Goal: Transaction & Acquisition: Register for event/course

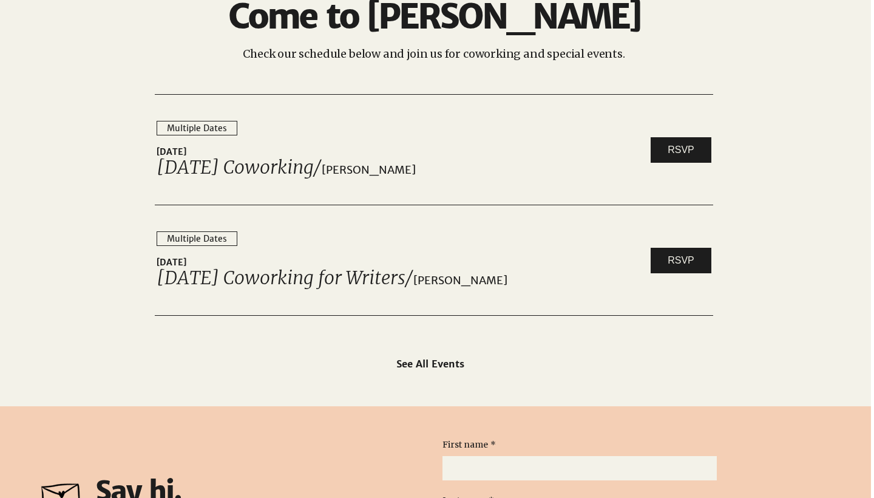
scroll to position [1885, 2]
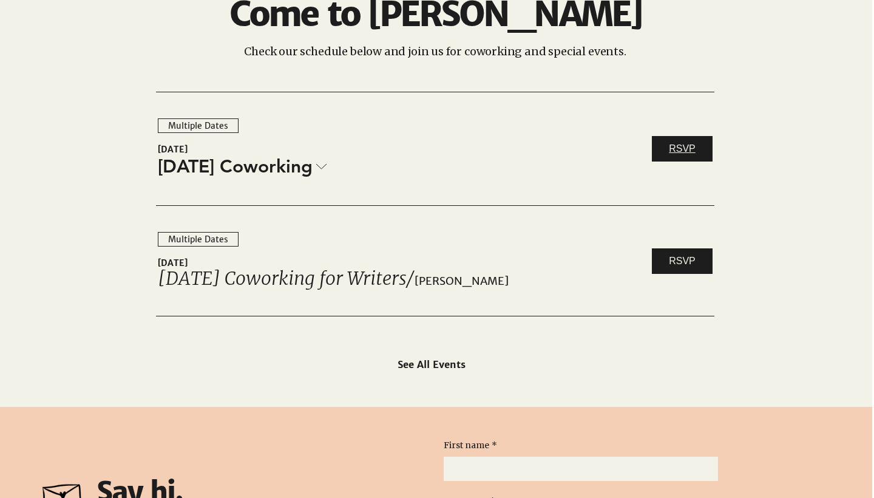
click at [701, 160] on link "RSVP" at bounding box center [682, 149] width 61 height 26
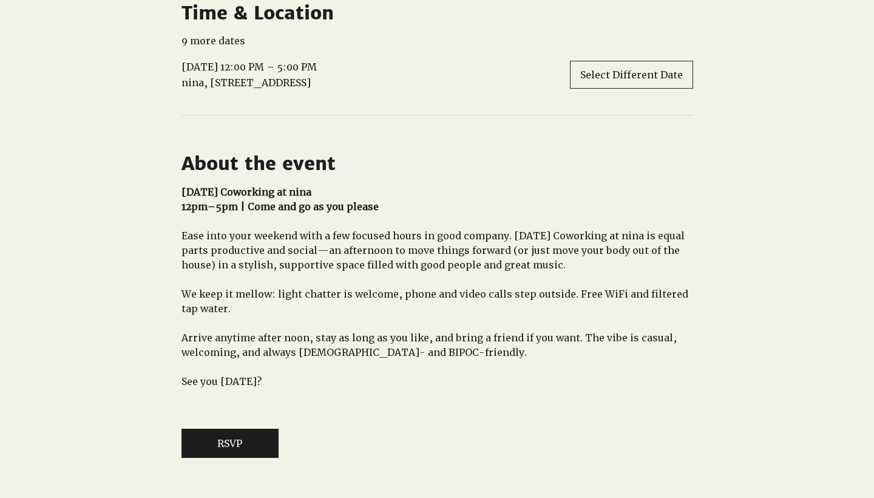
scroll to position [635, 0]
click at [666, 82] on span "Select Different Date" at bounding box center [632, 75] width 103 height 13
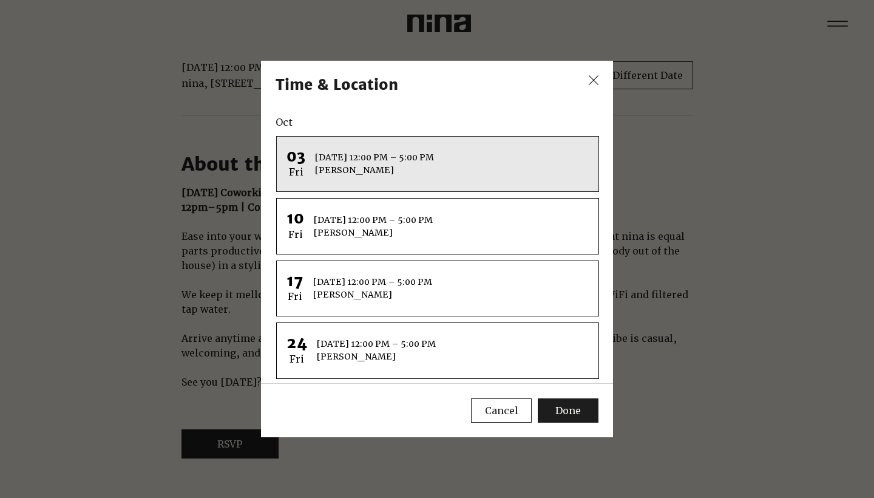
click at [440, 226] on div "[DATE] 12:00 PM – 5:00 PM [PERSON_NAME]" at bounding box center [451, 225] width 275 height 35
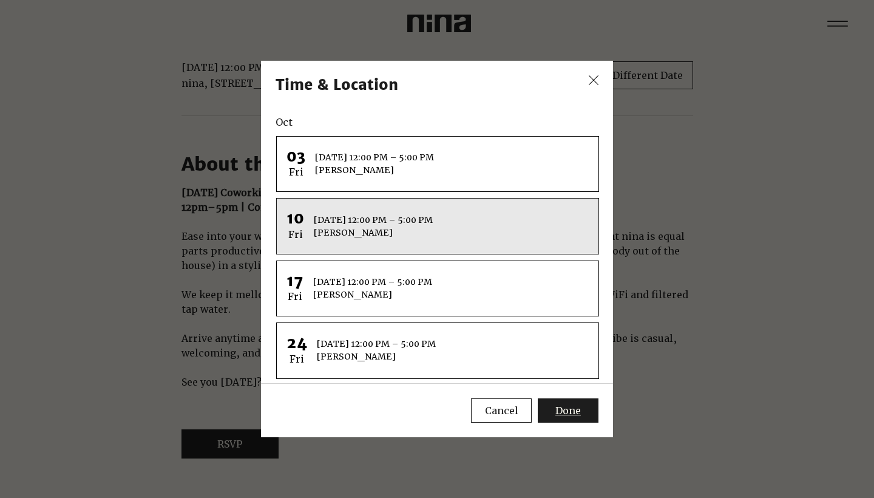
click at [571, 403] on button "Done" at bounding box center [568, 410] width 61 height 24
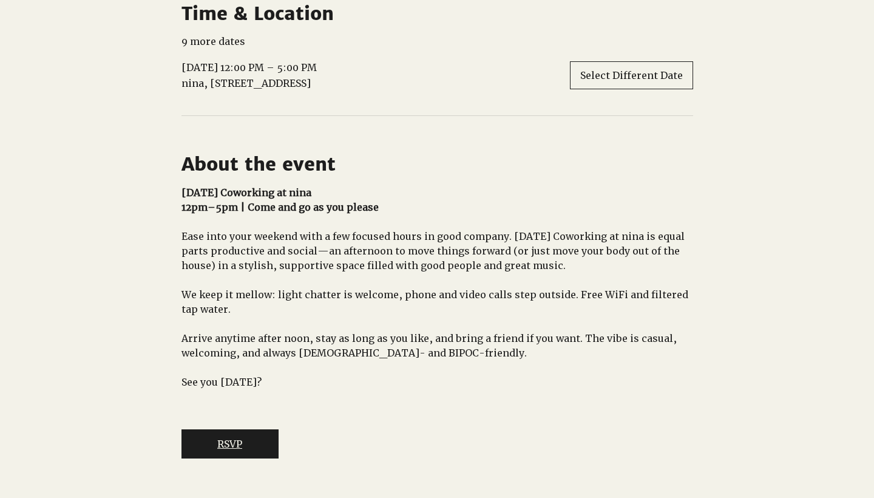
click at [268, 459] on button "RSVP" at bounding box center [230, 443] width 97 height 29
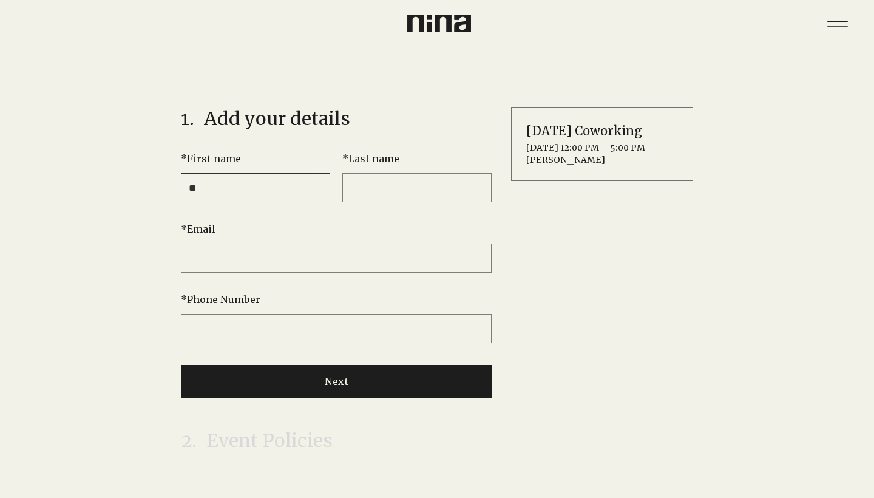
type input "*"
type input "********"
type input "*****"
type input "**********"
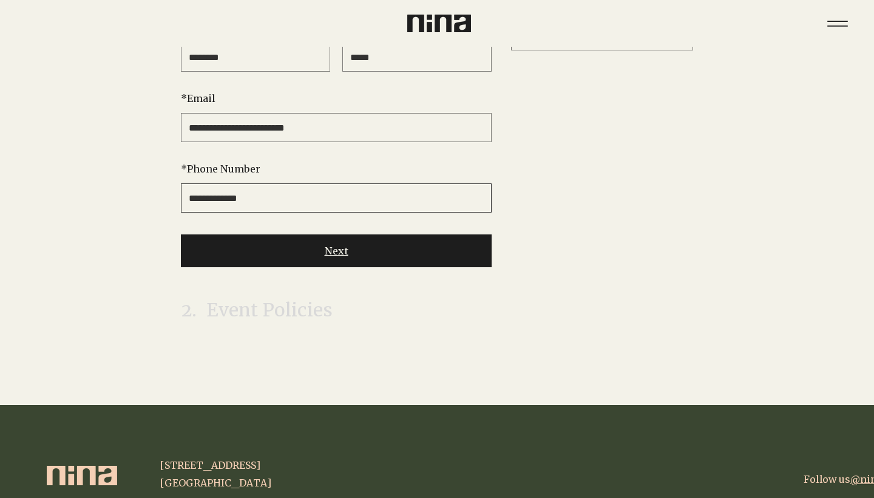
type input "**********"
click at [392, 247] on button "Next" at bounding box center [336, 250] width 311 height 33
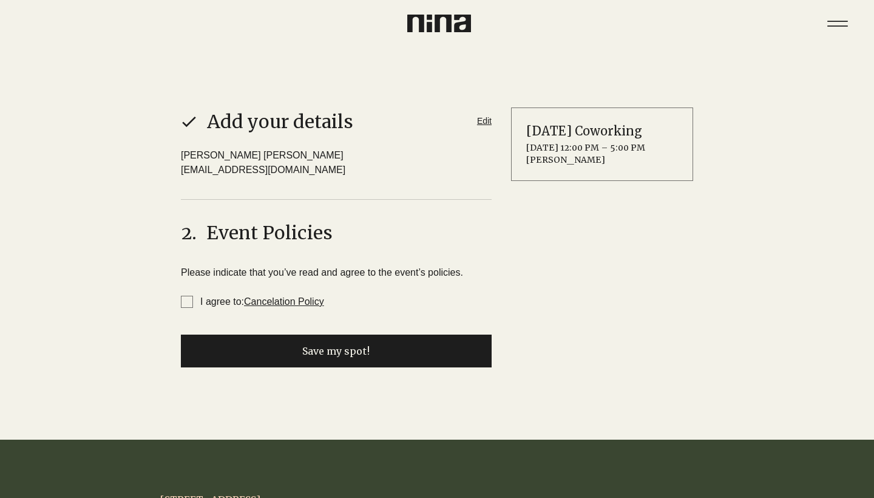
click at [185, 305] on span "I agree to: Cancelation Policy" at bounding box center [187, 302] width 12 height 12
click at [298, 354] on button "Save my spot!" at bounding box center [336, 351] width 311 height 33
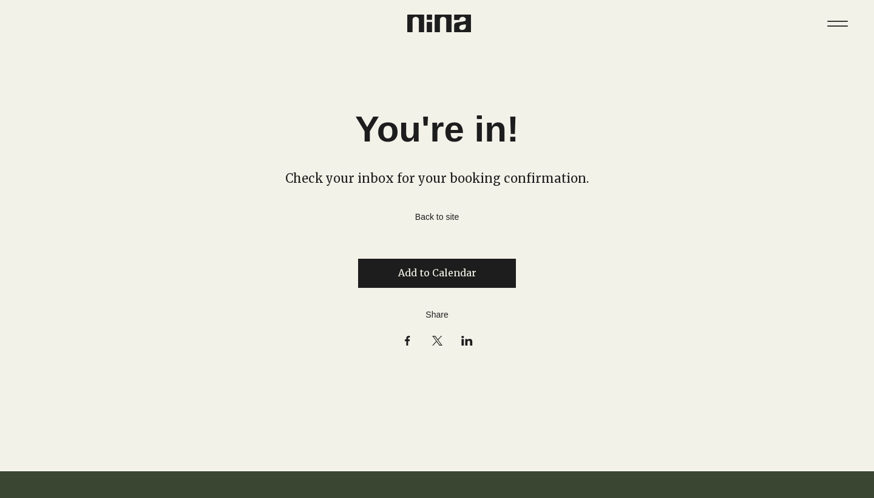
click at [455, 220] on link "Back to site" at bounding box center [437, 217] width 44 height 10
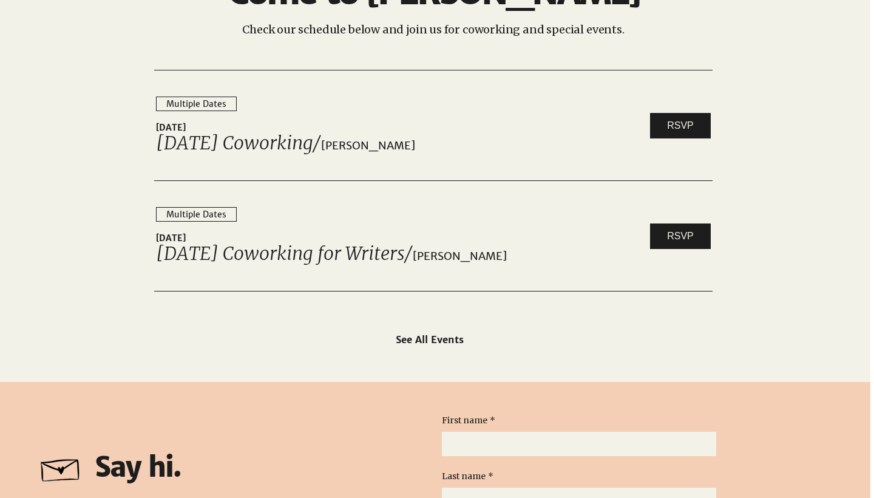
scroll to position [1911, 4]
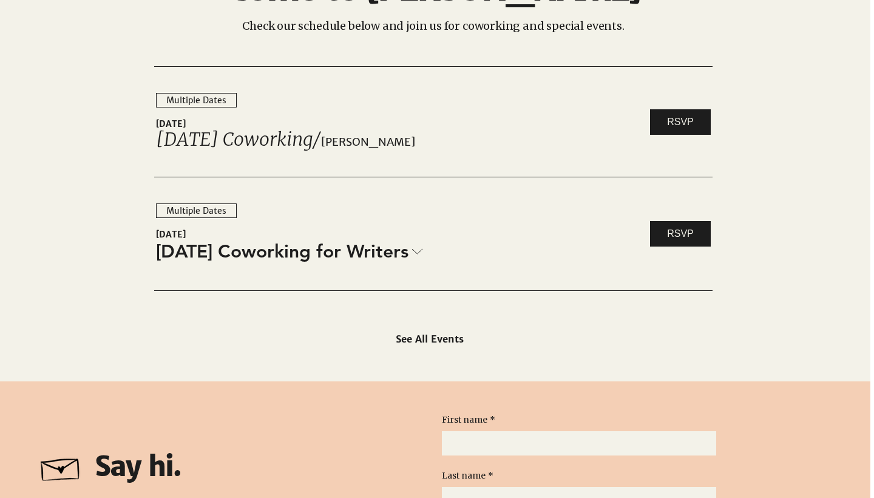
click at [423, 253] on icon at bounding box center [417, 251] width 11 height 6
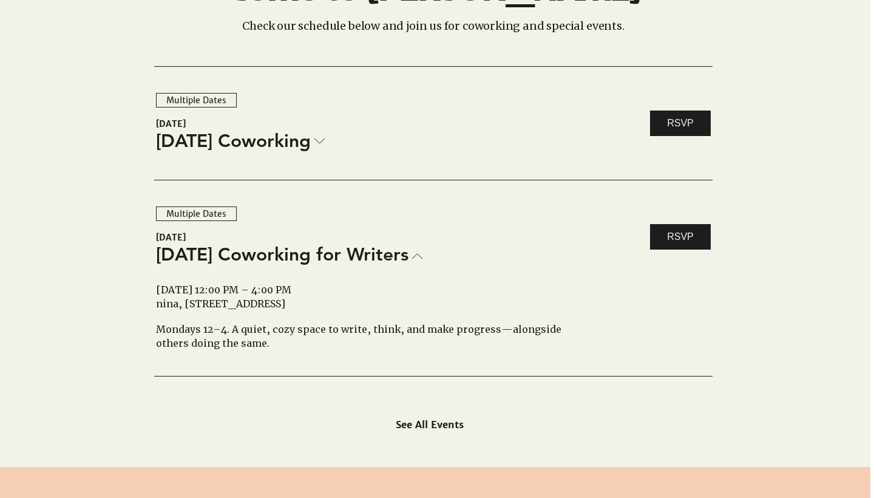
click at [316, 136] on link "[DATE] Coworking" at bounding box center [240, 141] width 169 height 26
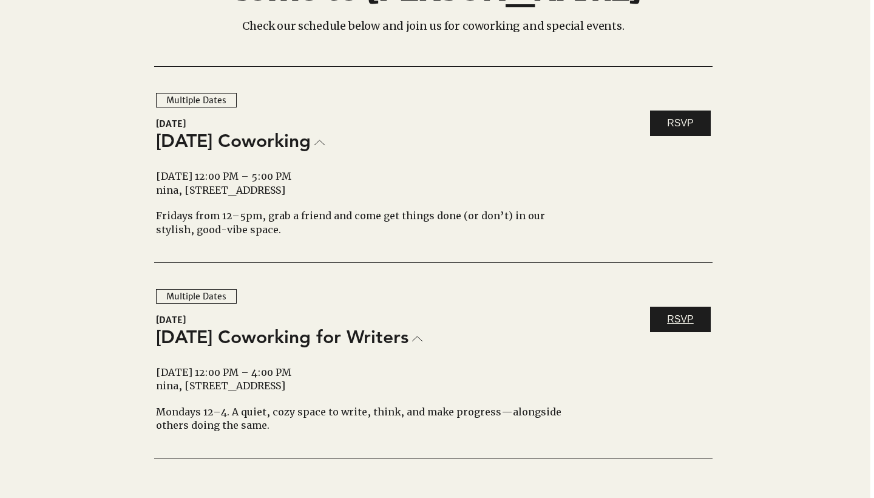
click at [688, 316] on span "RSVP" at bounding box center [680, 319] width 27 height 13
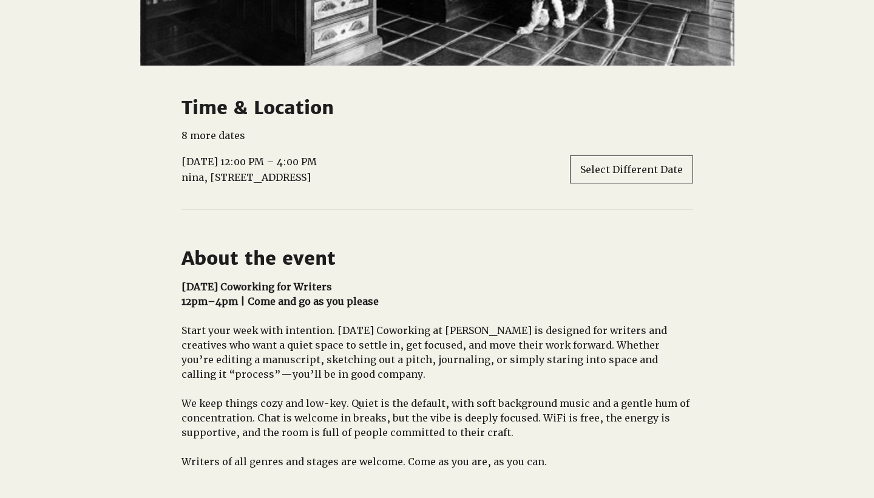
scroll to position [657, 0]
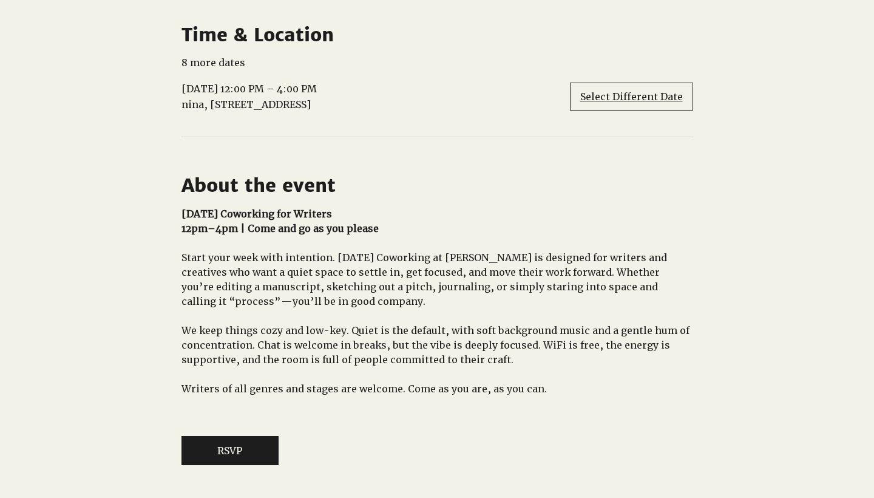
click at [640, 103] on span "Select Different Date" at bounding box center [632, 96] width 103 height 13
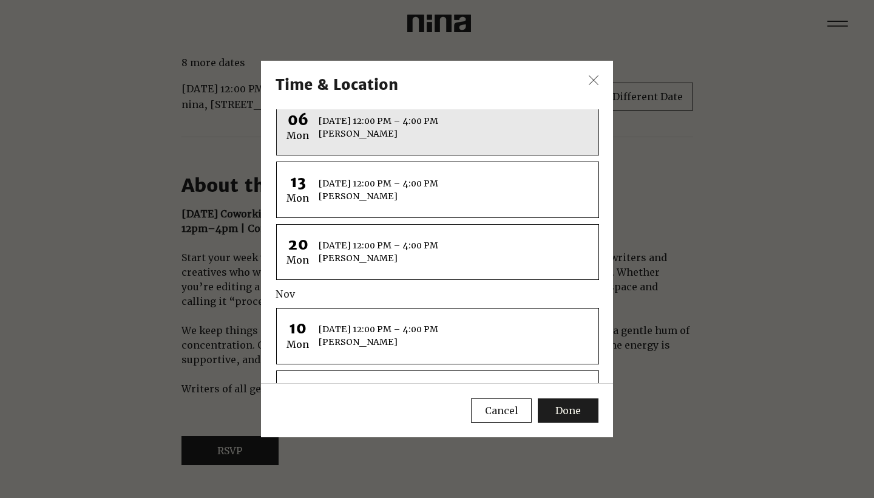
scroll to position [38, 0]
click at [438, 181] on h4 "[DATE] 12:00 PM – 4:00 PM" at bounding box center [379, 182] width 120 height 13
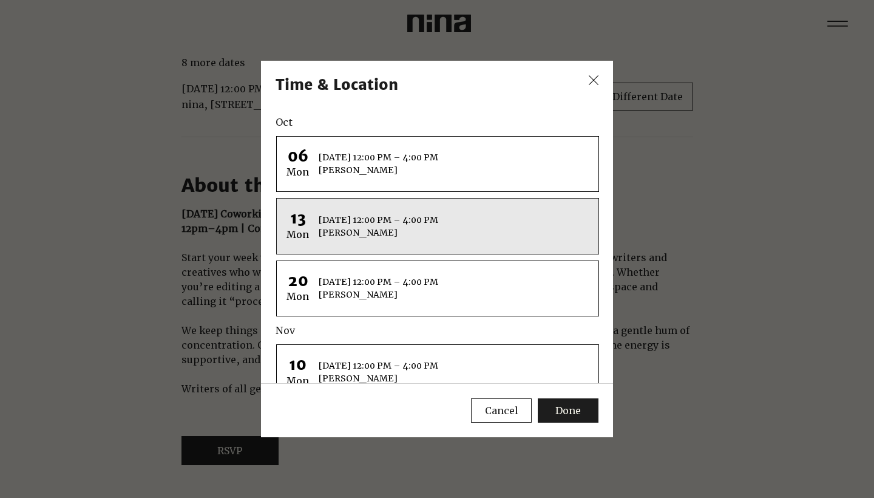
scroll to position [0, 0]
click at [573, 409] on span "Done" at bounding box center [569, 411] width 26 height 10
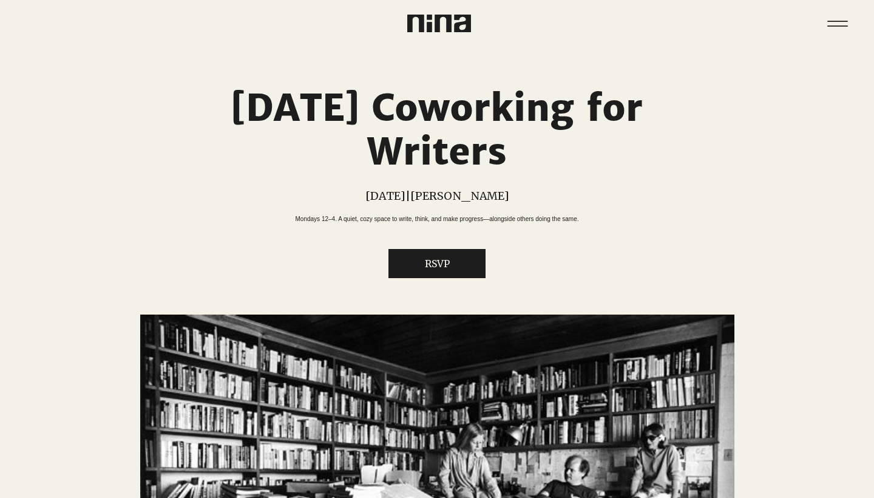
scroll to position [657, 0]
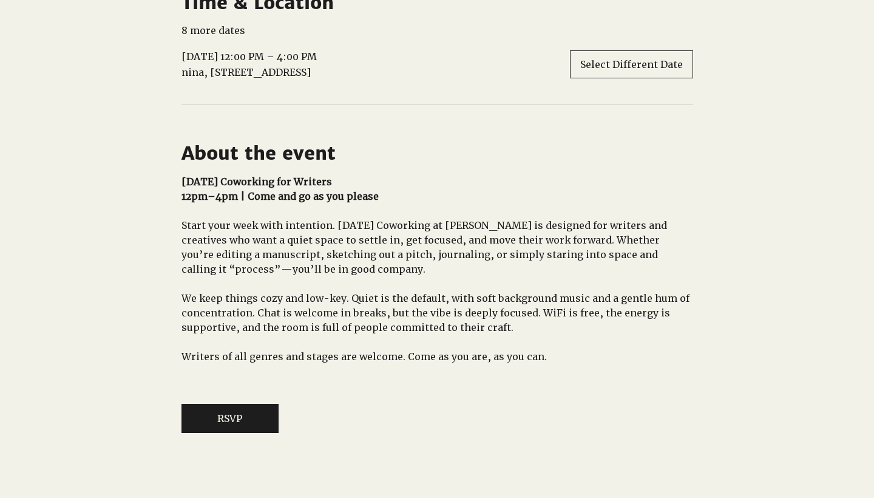
scroll to position [652, 1]
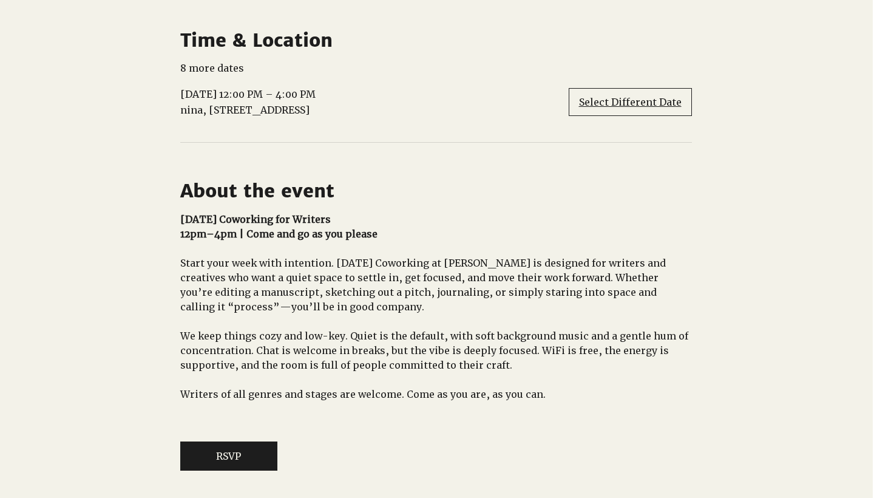
click at [674, 107] on button "Select Different Date" at bounding box center [630, 102] width 123 height 28
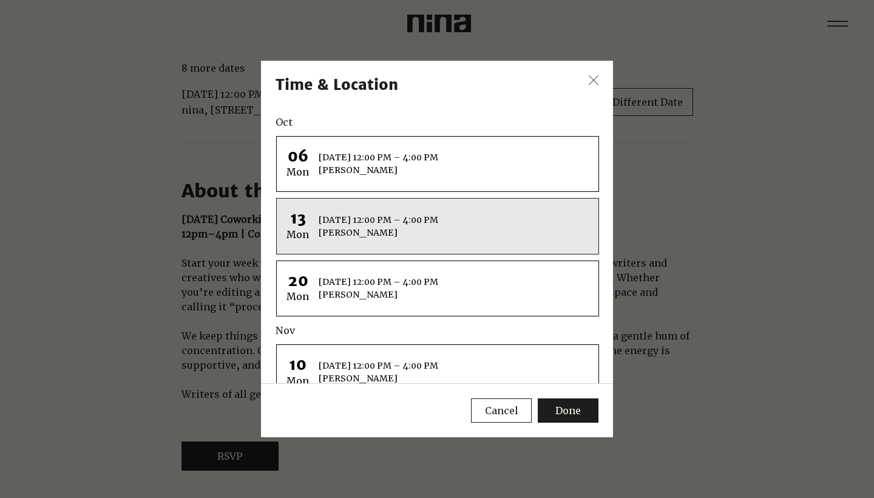
click at [596, 80] on icon "Close" at bounding box center [594, 80] width 15 height 15
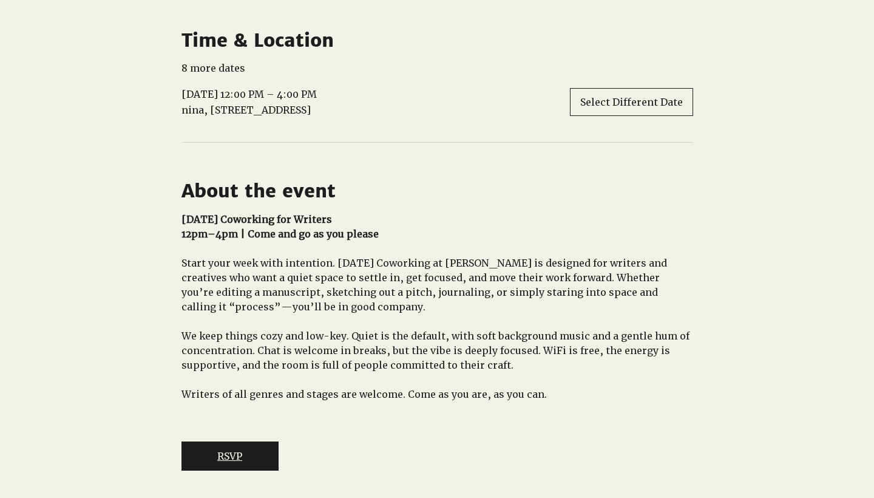
click at [219, 471] on button "RSVP" at bounding box center [230, 456] width 97 height 29
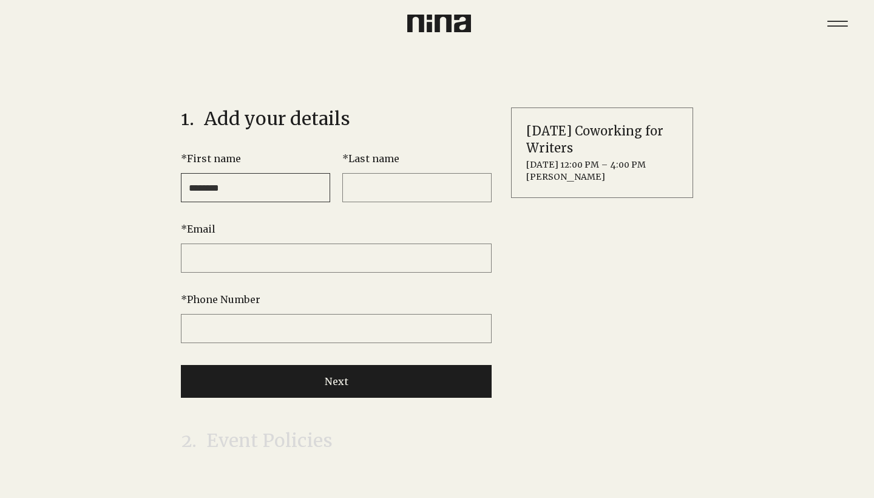
type input "********"
type input "*****"
type input "**********"
click at [425, 386] on button "Next" at bounding box center [336, 381] width 311 height 33
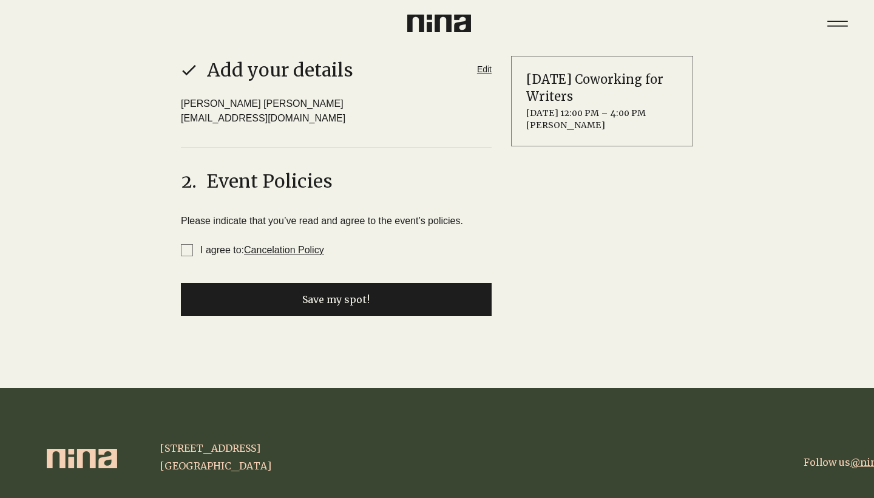
scroll to position [106, 0]
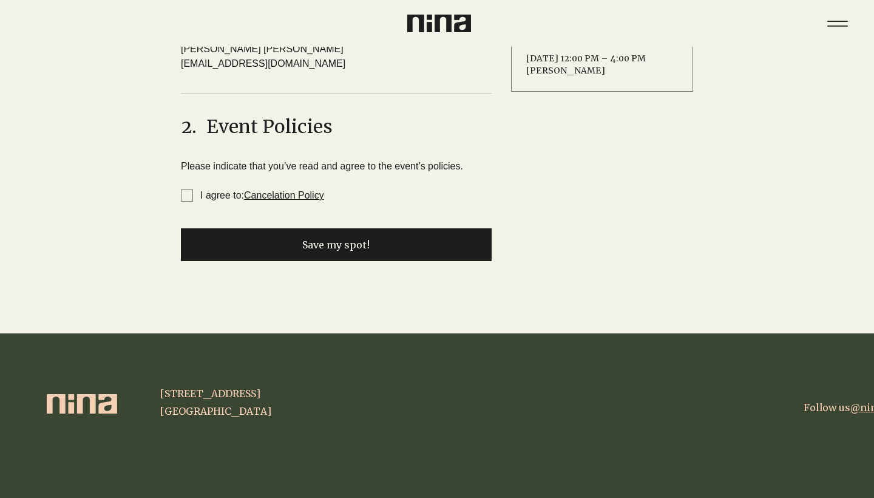
click at [182, 200] on span "I agree to: Cancelation Policy" at bounding box center [187, 195] width 12 height 12
click at [223, 230] on button "Save my spot!" at bounding box center [336, 244] width 311 height 33
